Goal: Transaction & Acquisition: Purchase product/service

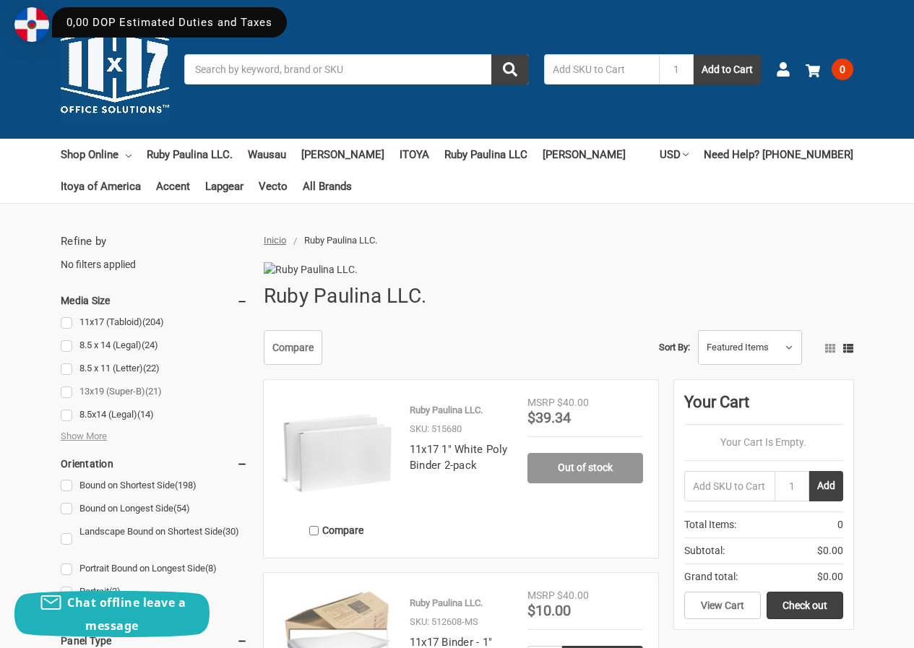
click at [69, 394] on link "13x19 (Super-B) (21)" at bounding box center [154, 392] width 187 height 20
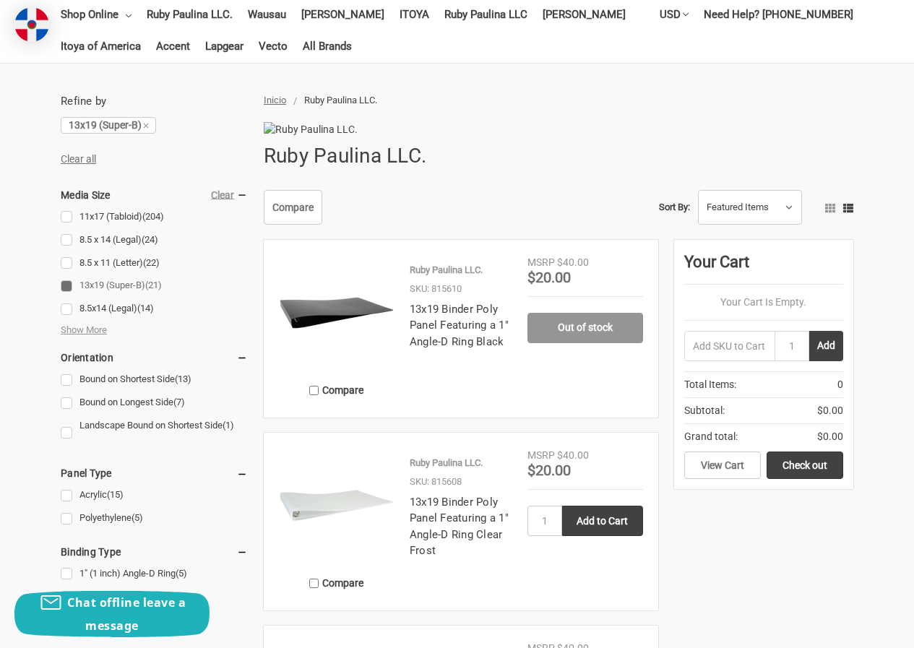
scroll to position [145, 0]
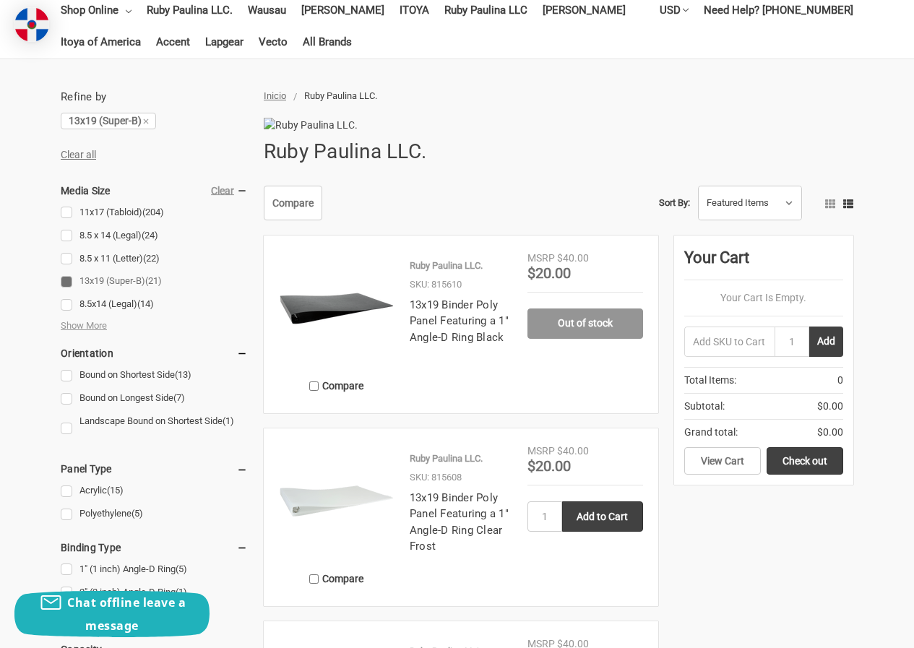
click at [330, 327] on img at bounding box center [337, 309] width 116 height 116
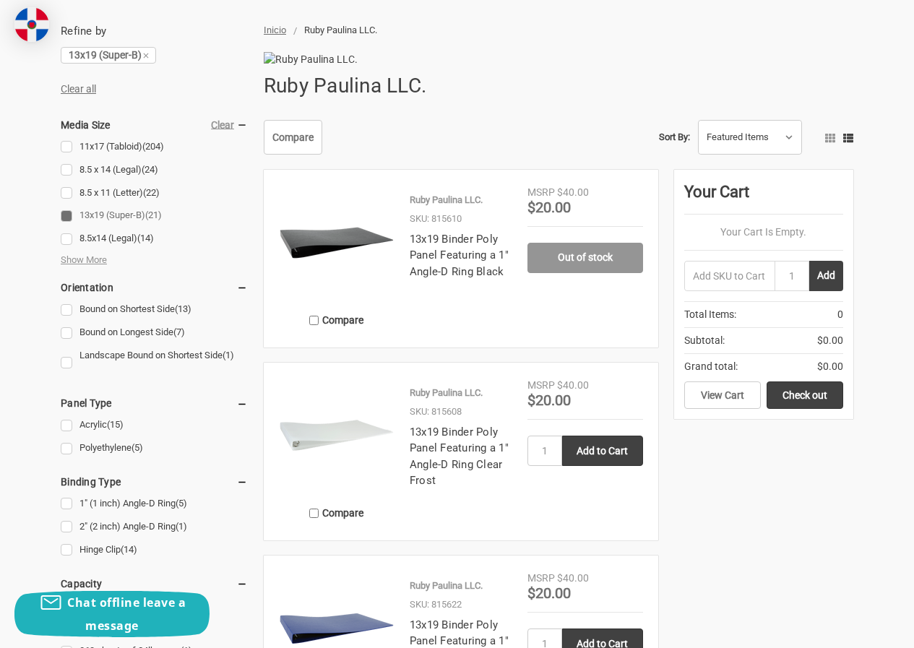
scroll to position [72, 0]
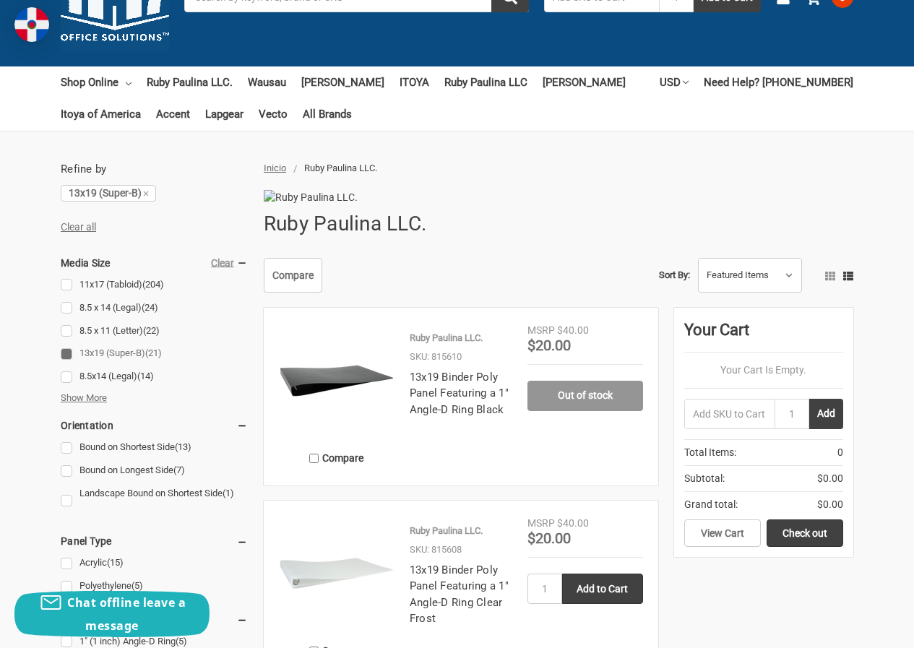
click at [85, 395] on span "Show More" at bounding box center [84, 398] width 46 height 14
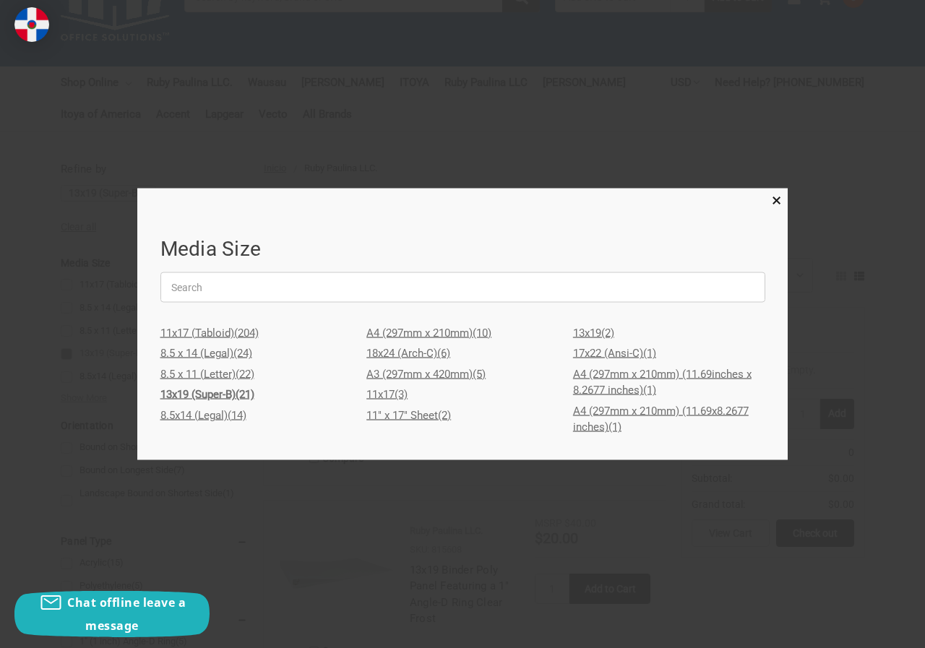
click at [433, 411] on link "11" x 17" Sheet (2)" at bounding box center [463, 415] width 192 height 21
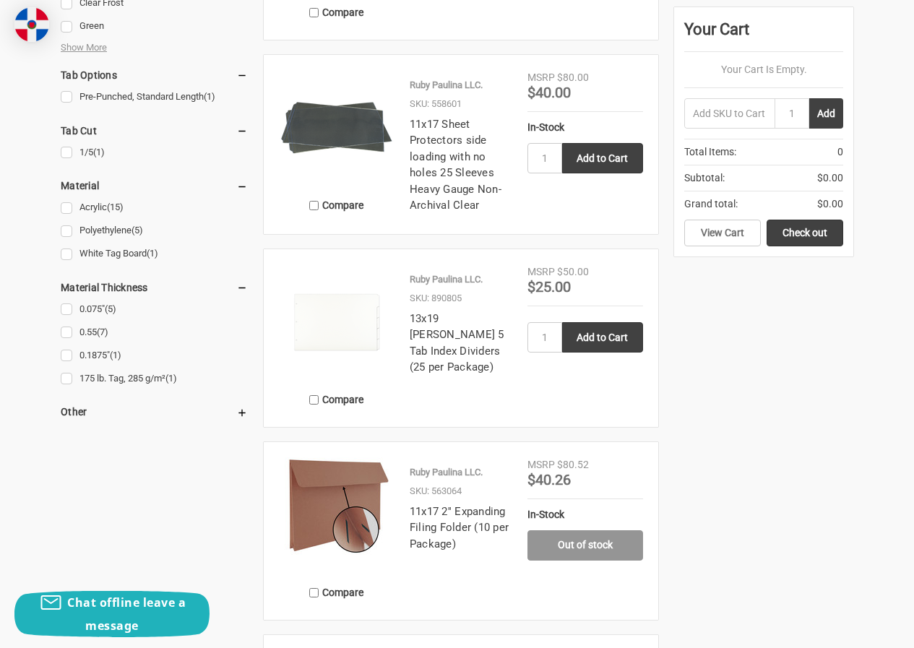
scroll to position [1301, 0]
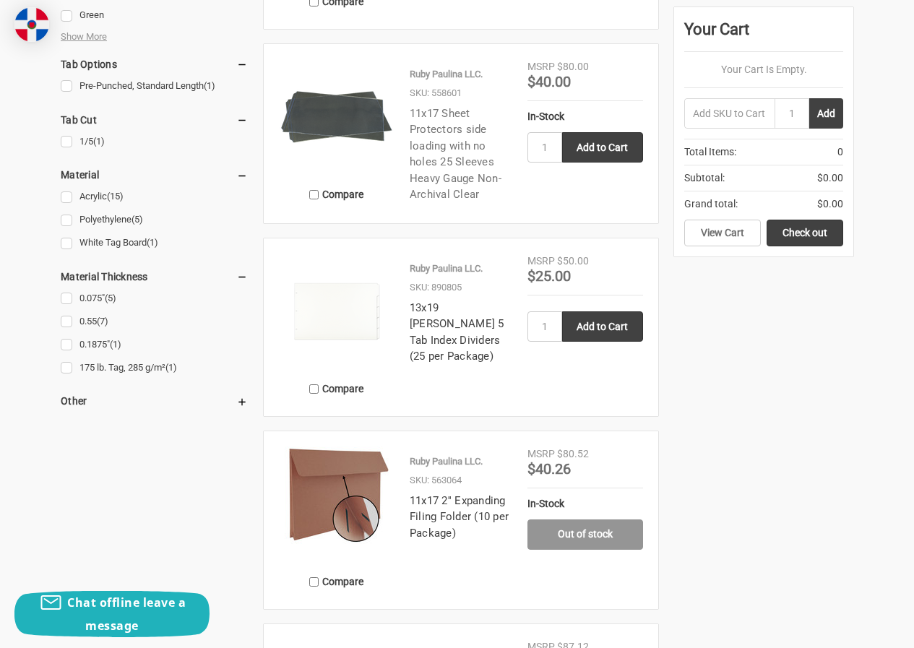
click at [445, 154] on link "11x17 Sheet Protectors side loading with no holes 25 Sleeves Heavy Gauge Non-Ar…" at bounding box center [456, 154] width 92 height 95
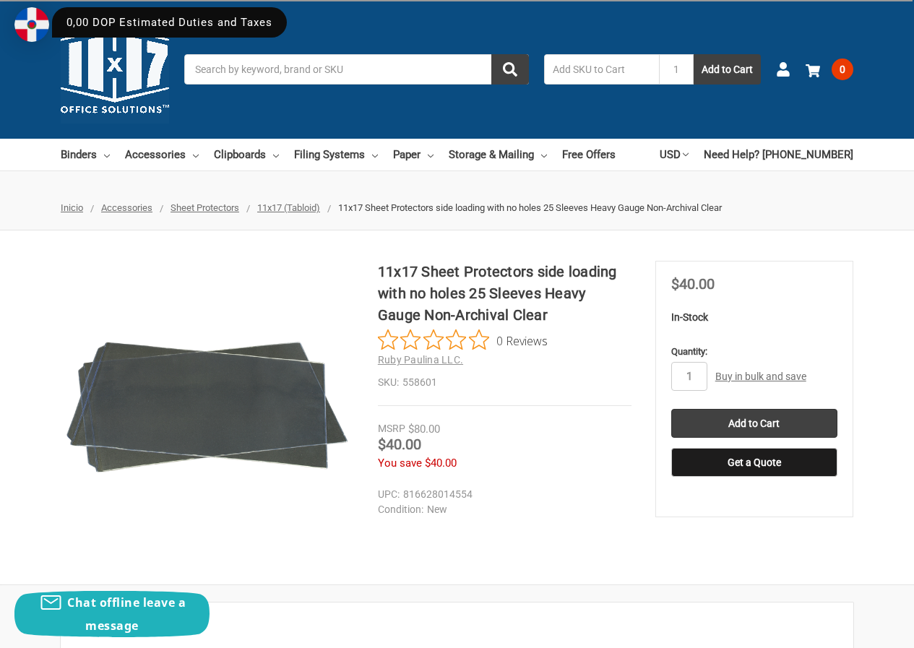
click at [289, 357] on img at bounding box center [207, 407] width 293 height 293
click at [230, 393] on img at bounding box center [207, 407] width 293 height 293
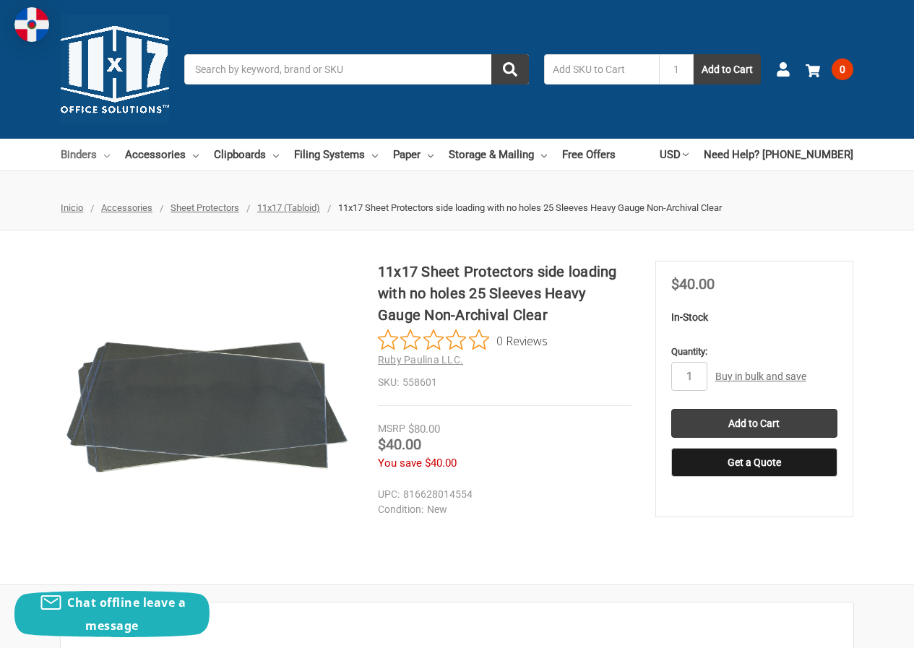
click at [104, 157] on icon at bounding box center [107, 156] width 6 height 6
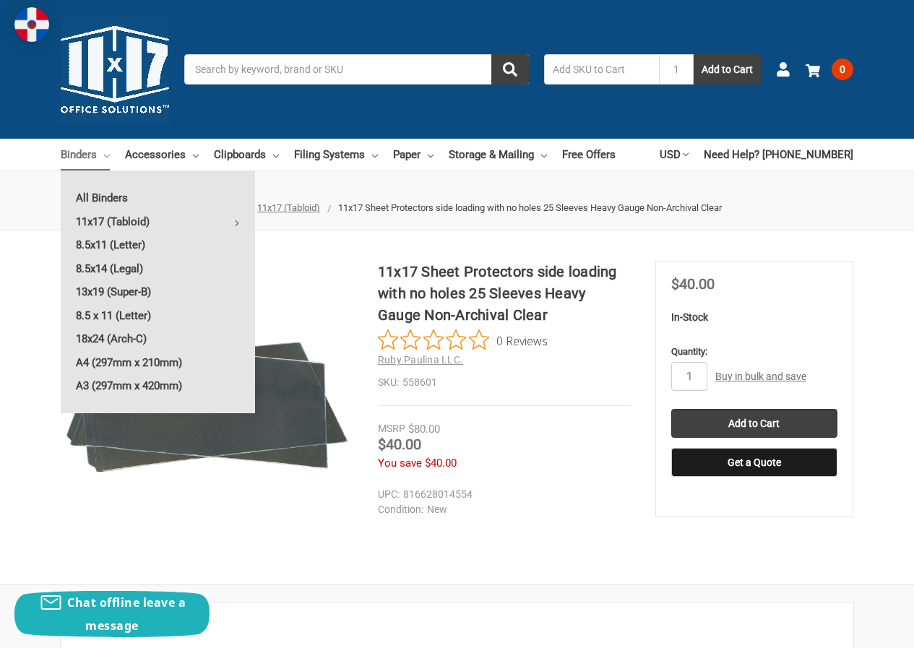
click at [435, 67] on input "Search" at bounding box center [356, 69] width 345 height 30
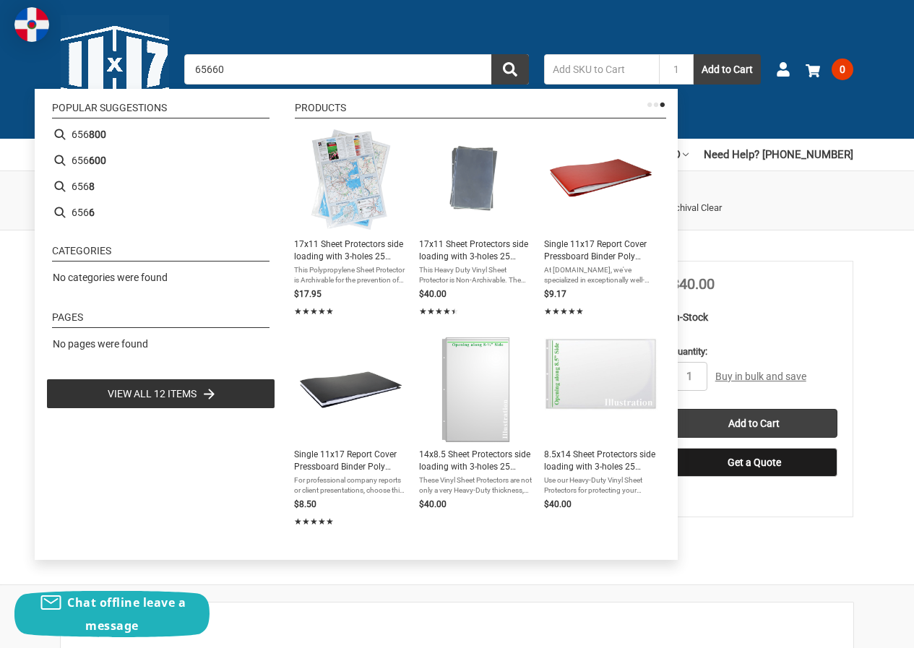
type input "656600"
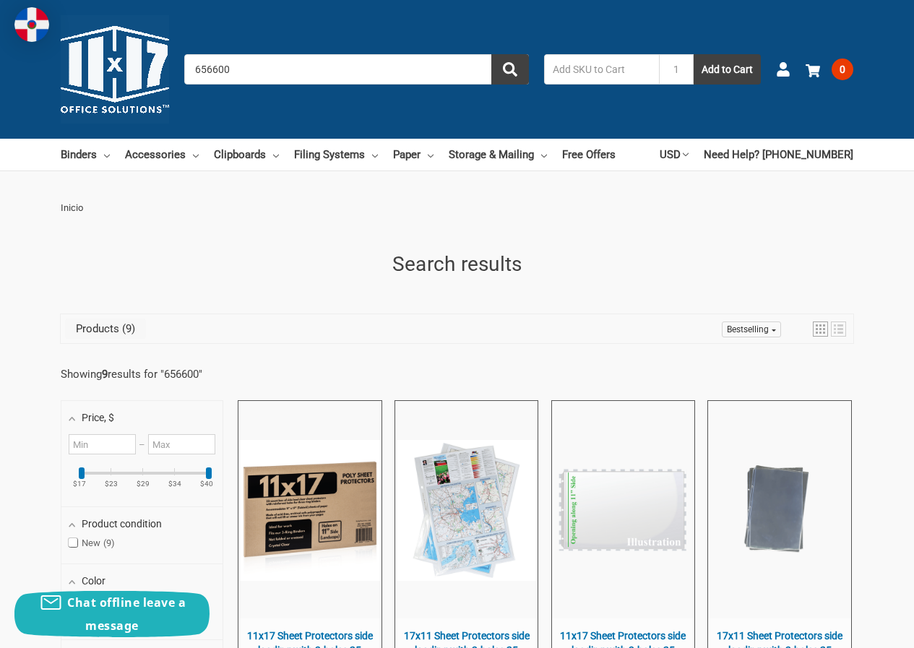
click at [276, 74] on input "656600" at bounding box center [356, 69] width 345 height 30
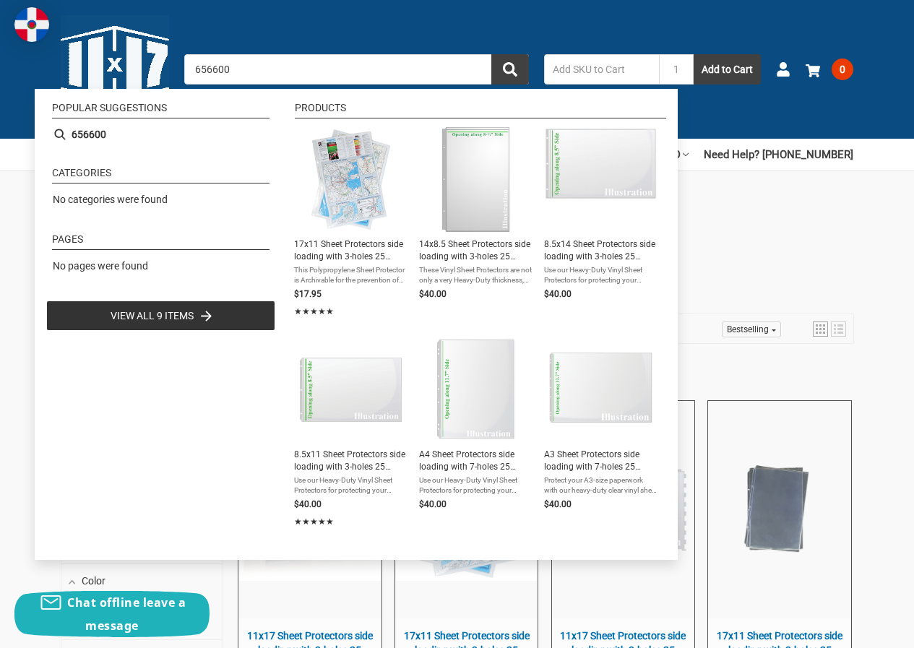
drag, startPoint x: 260, startPoint y: 74, endPoint x: 126, endPoint y: 78, distance: 133.8
click at [126, 78] on div "Toggle menu Search 656600 1 Add to Cart Account 0 Your Cart Your Cart Is Empty.…" at bounding box center [457, 69] width 914 height 139
click at [197, 66] on input "656600" at bounding box center [356, 69] width 345 height 30
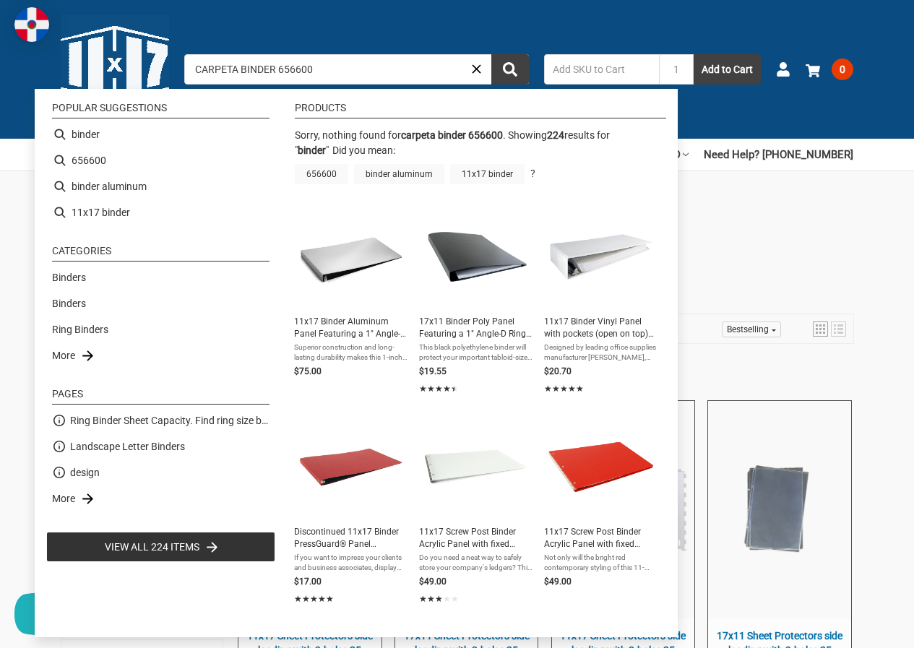
type input "binder"
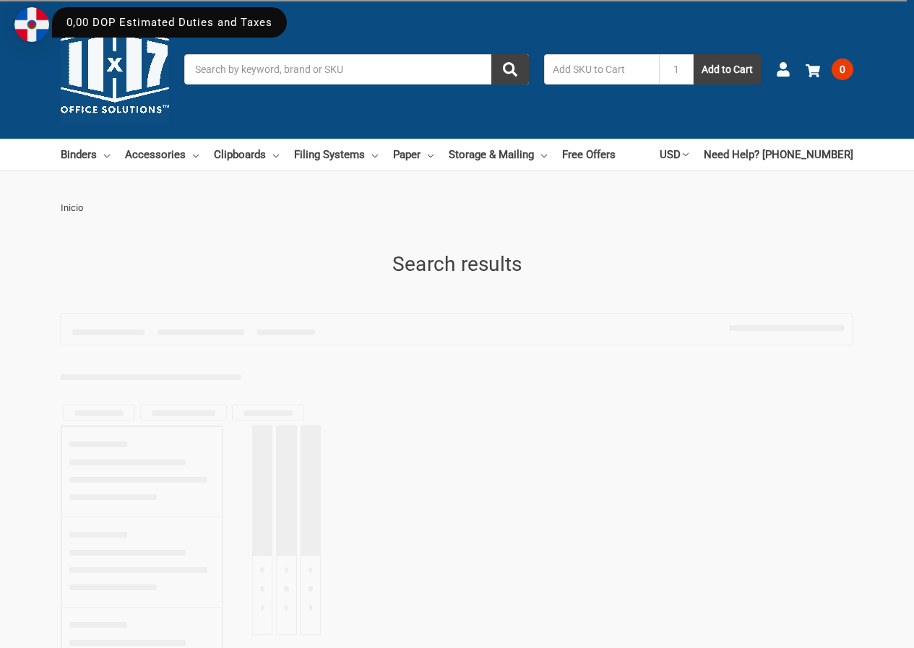
type input "binder"
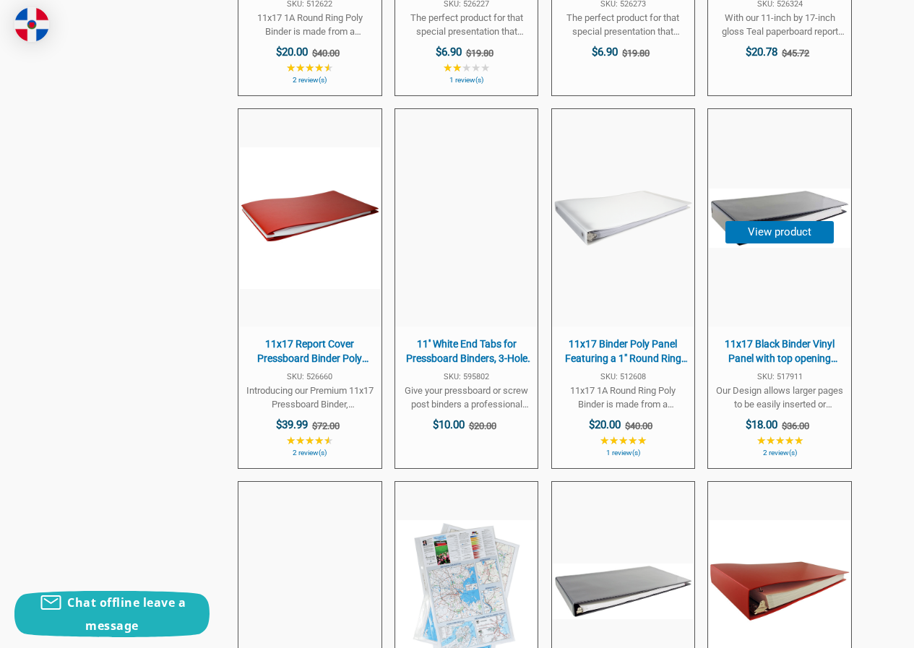
scroll to position [1807, 0]
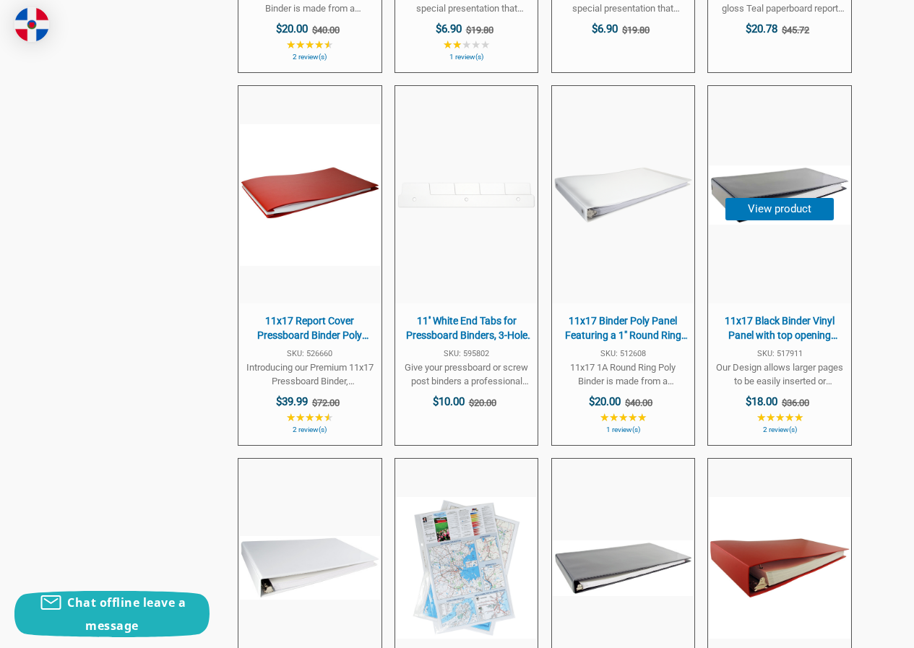
click at [784, 247] on span "11x17 Black Binder Vinyl Panel with top opening pockets Featuring a 2" at bounding box center [779, 195] width 142 height 218
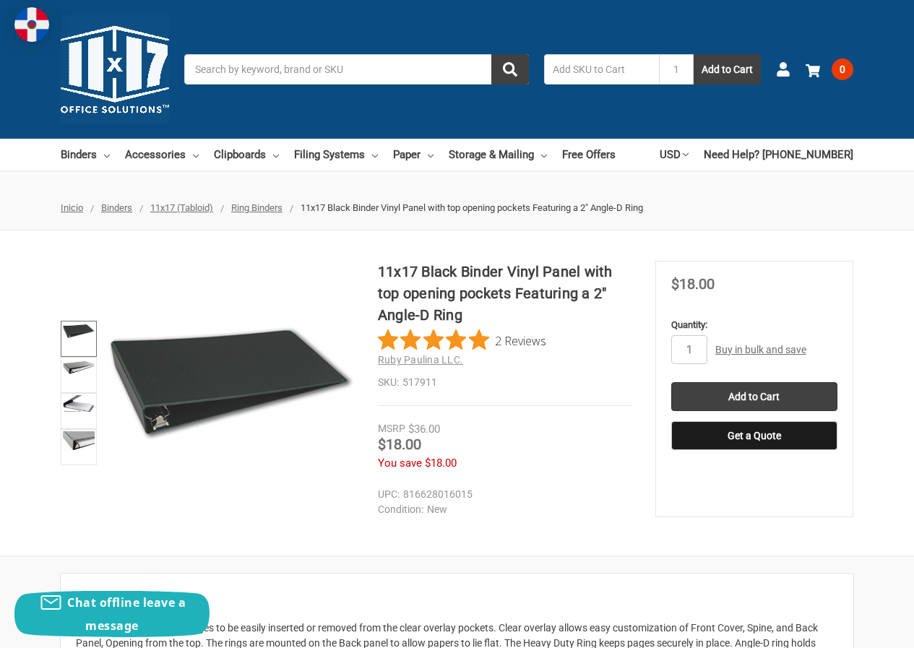
click at [82, 333] on img at bounding box center [79, 331] width 32 height 15
click at [79, 377] on link at bounding box center [79, 375] width 36 height 36
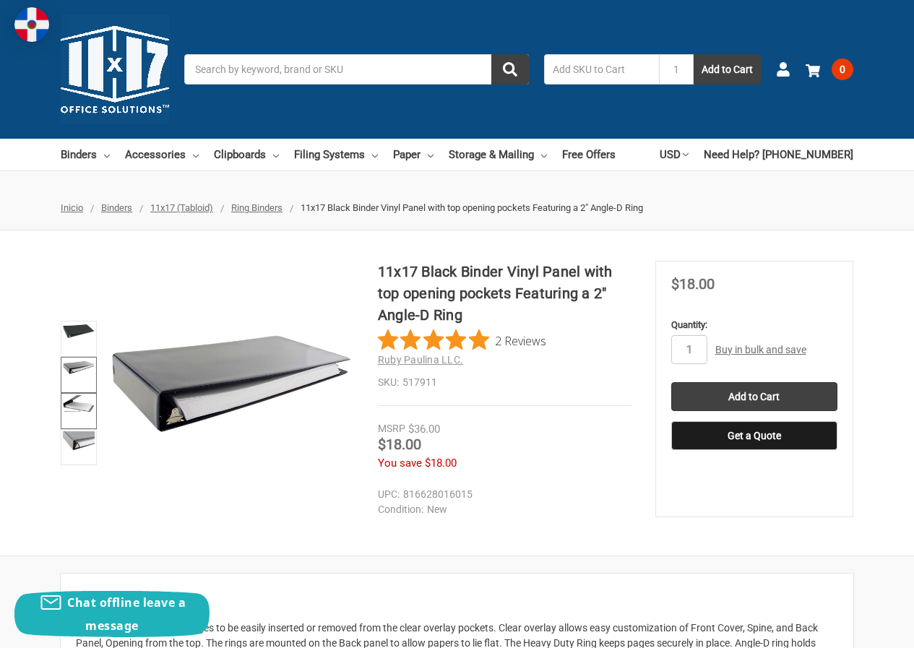
click at [84, 406] on img at bounding box center [79, 403] width 32 height 17
